Goal: Information Seeking & Learning: Learn about a topic

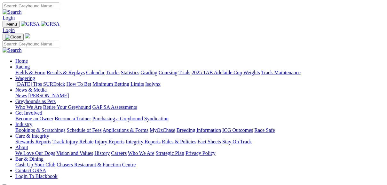
click at [28, 70] on link "Fields & Form" at bounding box center [30, 72] width 30 height 5
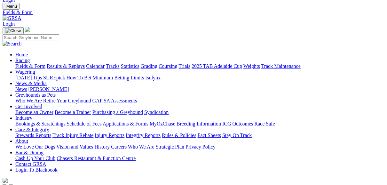
scroll to position [26, 0]
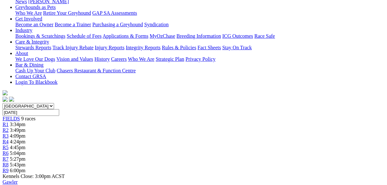
scroll to position [102, 0]
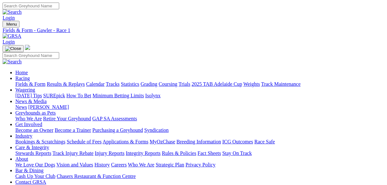
click at [34, 81] on link "Fields & Form" at bounding box center [30, 83] width 30 height 5
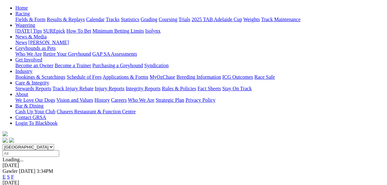
scroll to position [77, 0]
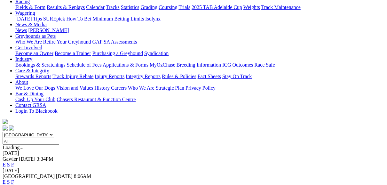
click at [14, 179] on link "F" at bounding box center [12, 181] width 3 height 5
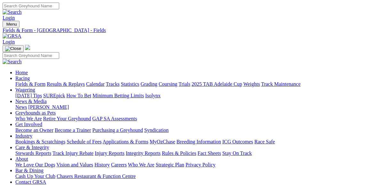
click at [35, 81] on link "Fields & Form" at bounding box center [30, 83] width 30 height 5
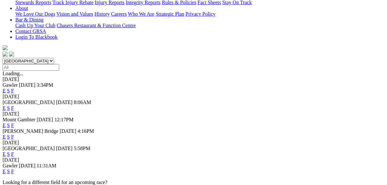
scroll to position [154, 0]
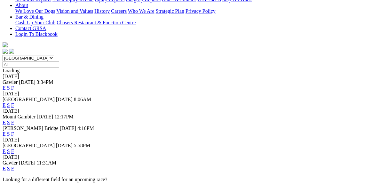
click at [14, 131] on link "F" at bounding box center [12, 133] width 3 height 5
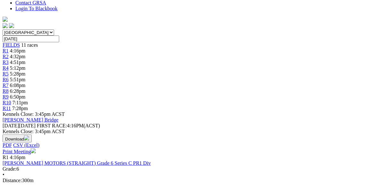
scroll to position [205, 0]
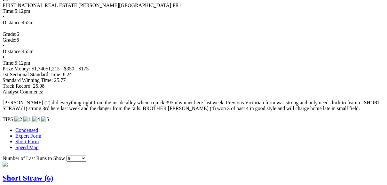
scroll to position [512, 0]
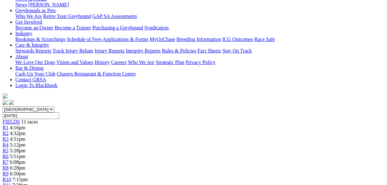
scroll to position [51, 0]
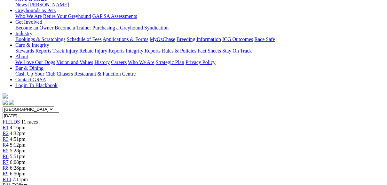
scroll to position [77, 0]
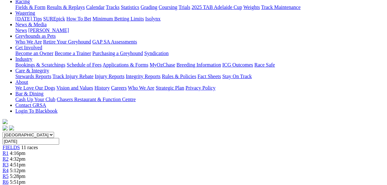
click at [9, 179] on span "R6" at bounding box center [6, 181] width 6 height 5
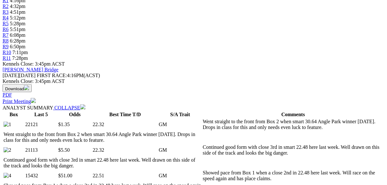
scroll to position [230, 0]
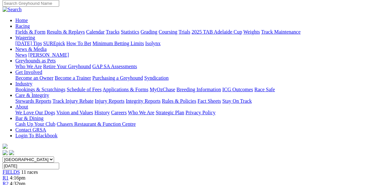
scroll to position [51, 0]
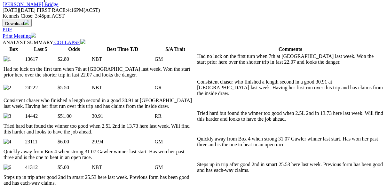
scroll to position [307, 0]
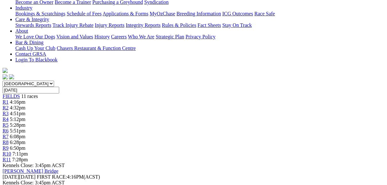
scroll to position [51, 0]
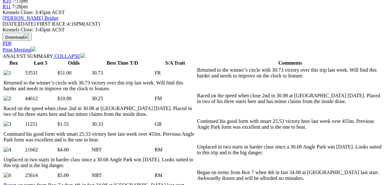
scroll to position [282, 0]
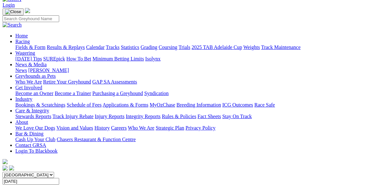
scroll to position [26, 0]
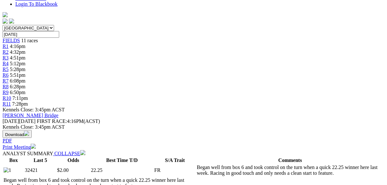
scroll to position [179, 0]
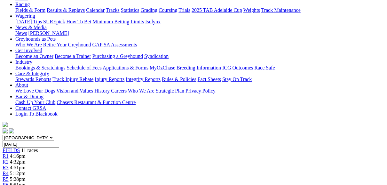
scroll to position [26, 0]
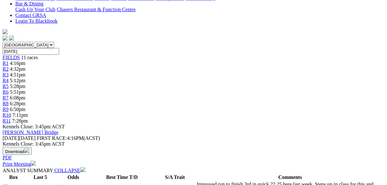
scroll to position [205, 0]
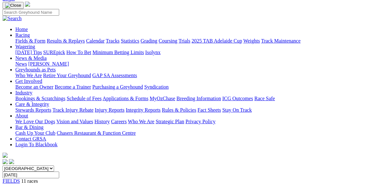
scroll to position [0, 0]
